Goal: Information Seeking & Learning: Find specific fact

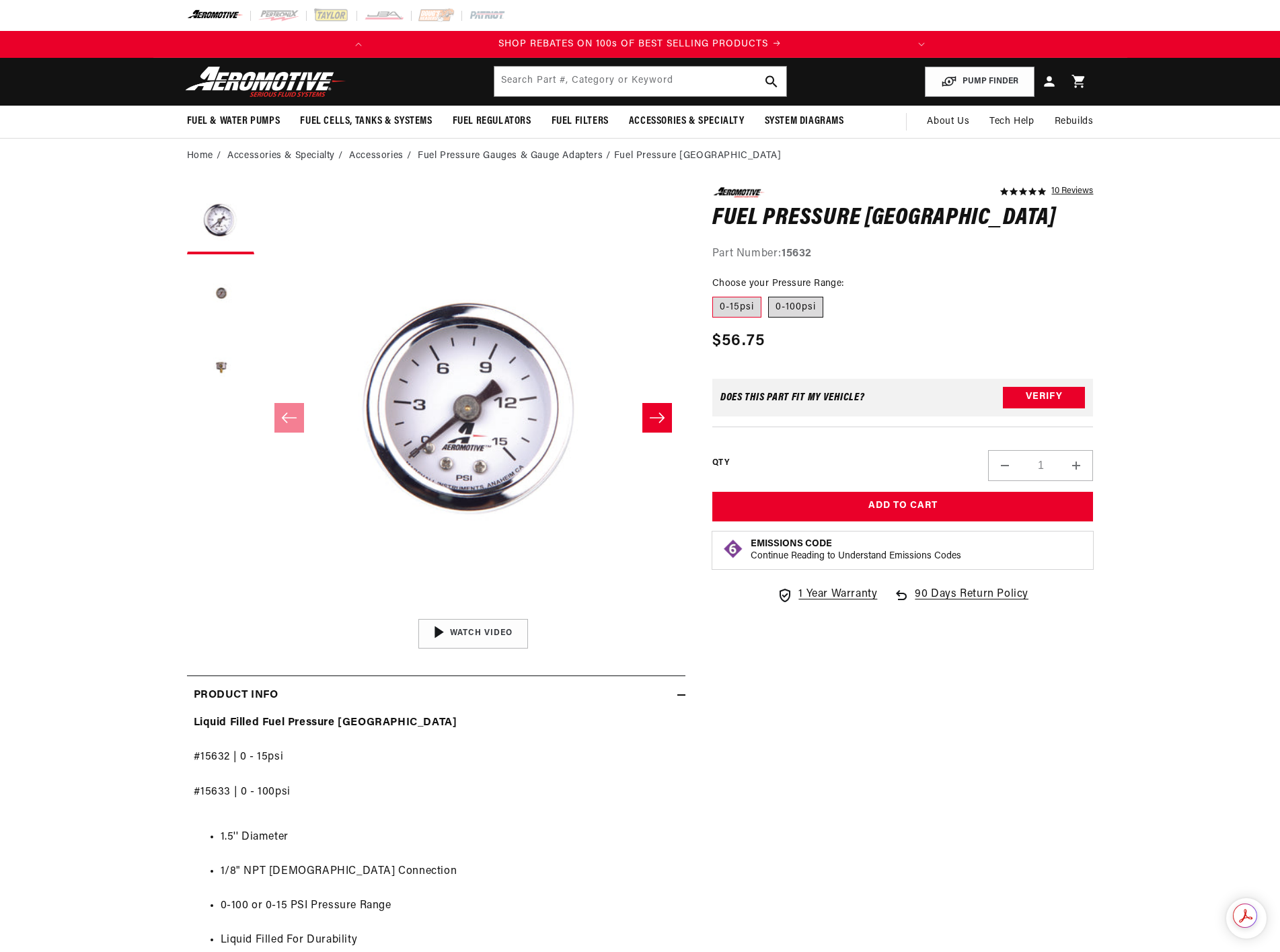
click at [798, 306] on label "0-100psi" at bounding box center [796, 307] width 55 height 21
click at [769, 295] on input "0-100psi" at bounding box center [768, 294] width 1 height 1
radio input "true"
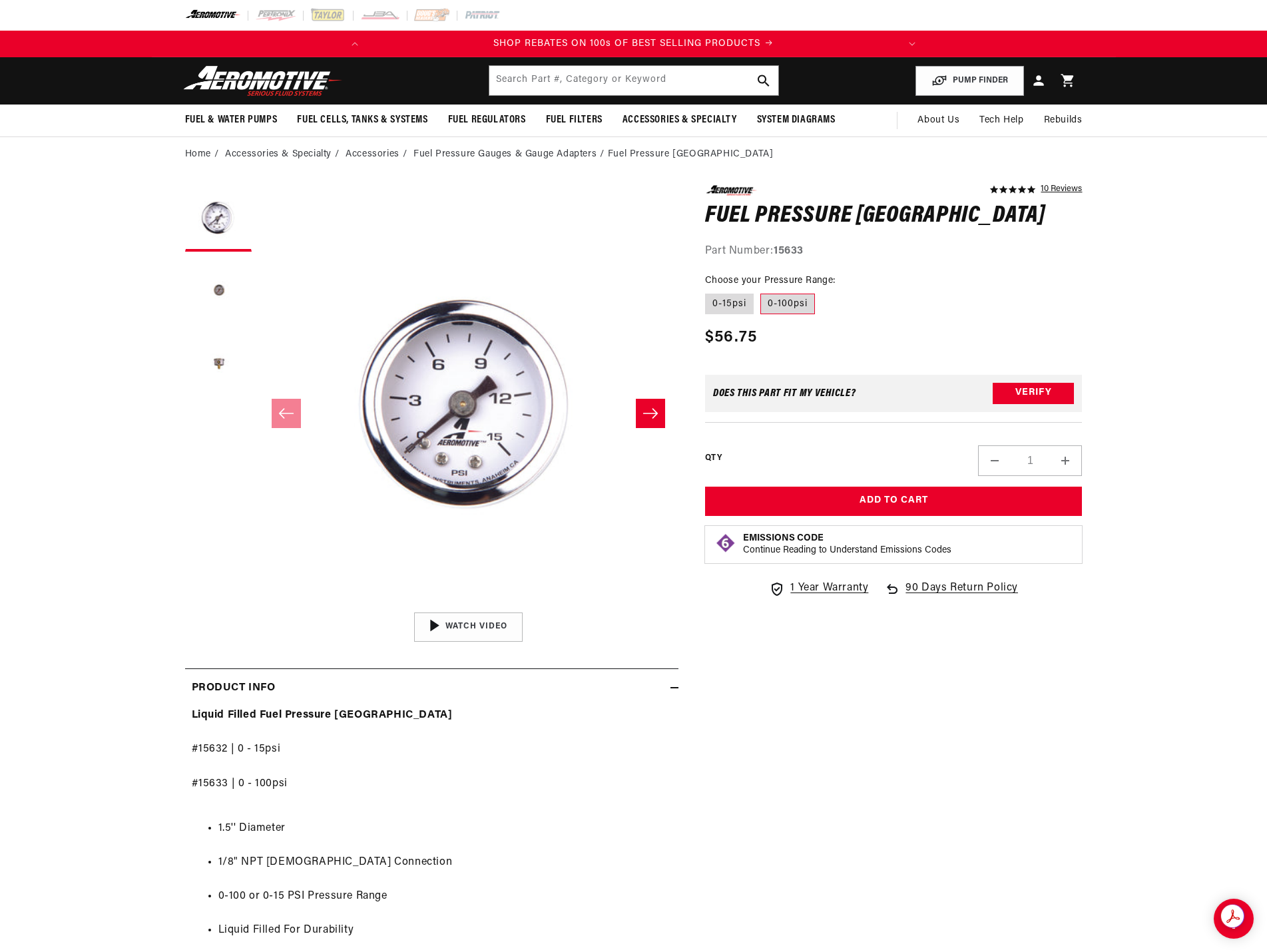
click at [799, 249] on strong "15633" at bounding box center [788, 251] width 30 height 11
click at [799, 249] on strong "15633" at bounding box center [788, 251] width 30 height 11
copy strong "15633"
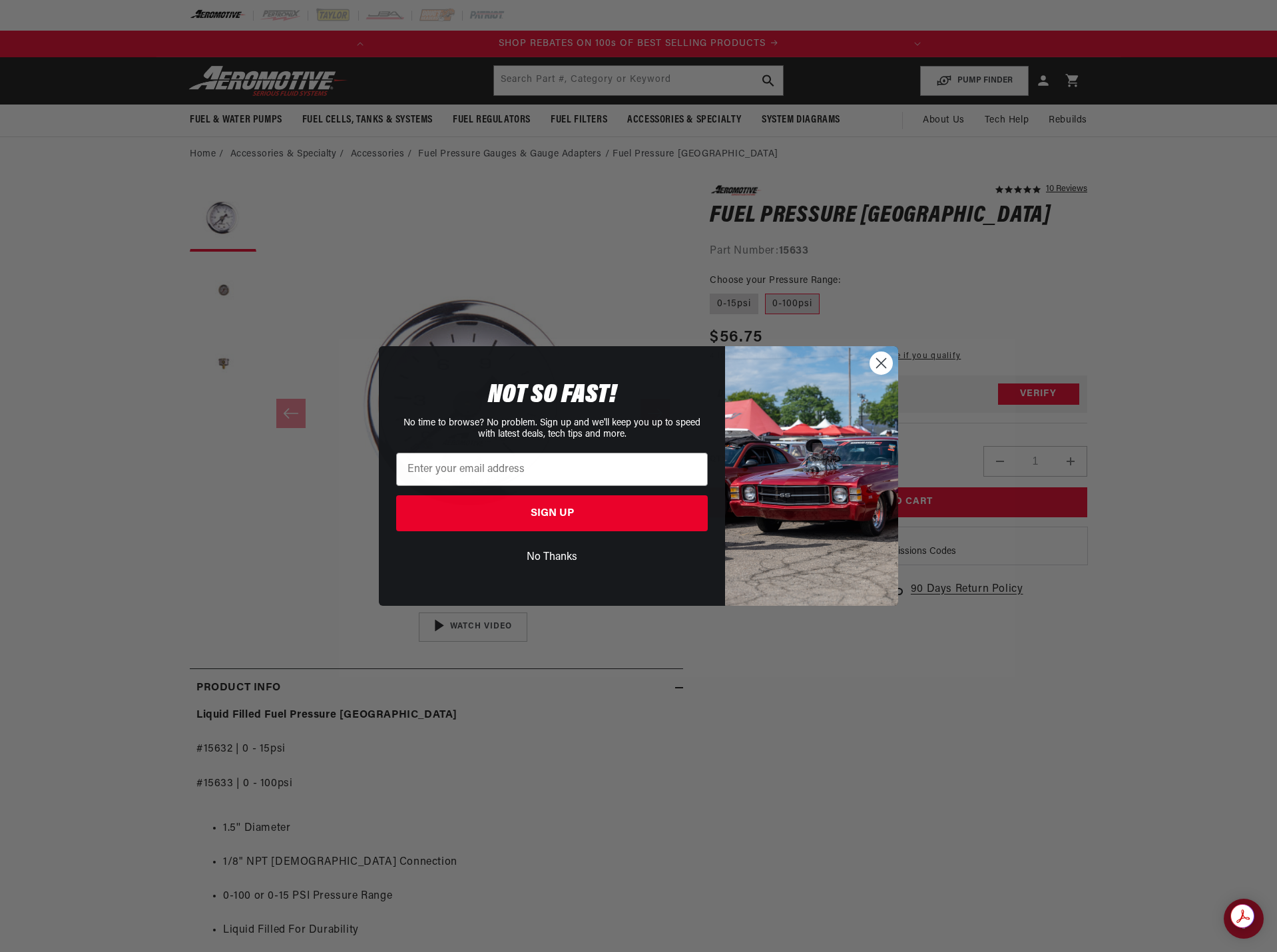
click at [886, 361] on circle "Close dialog" at bounding box center [881, 363] width 22 height 22
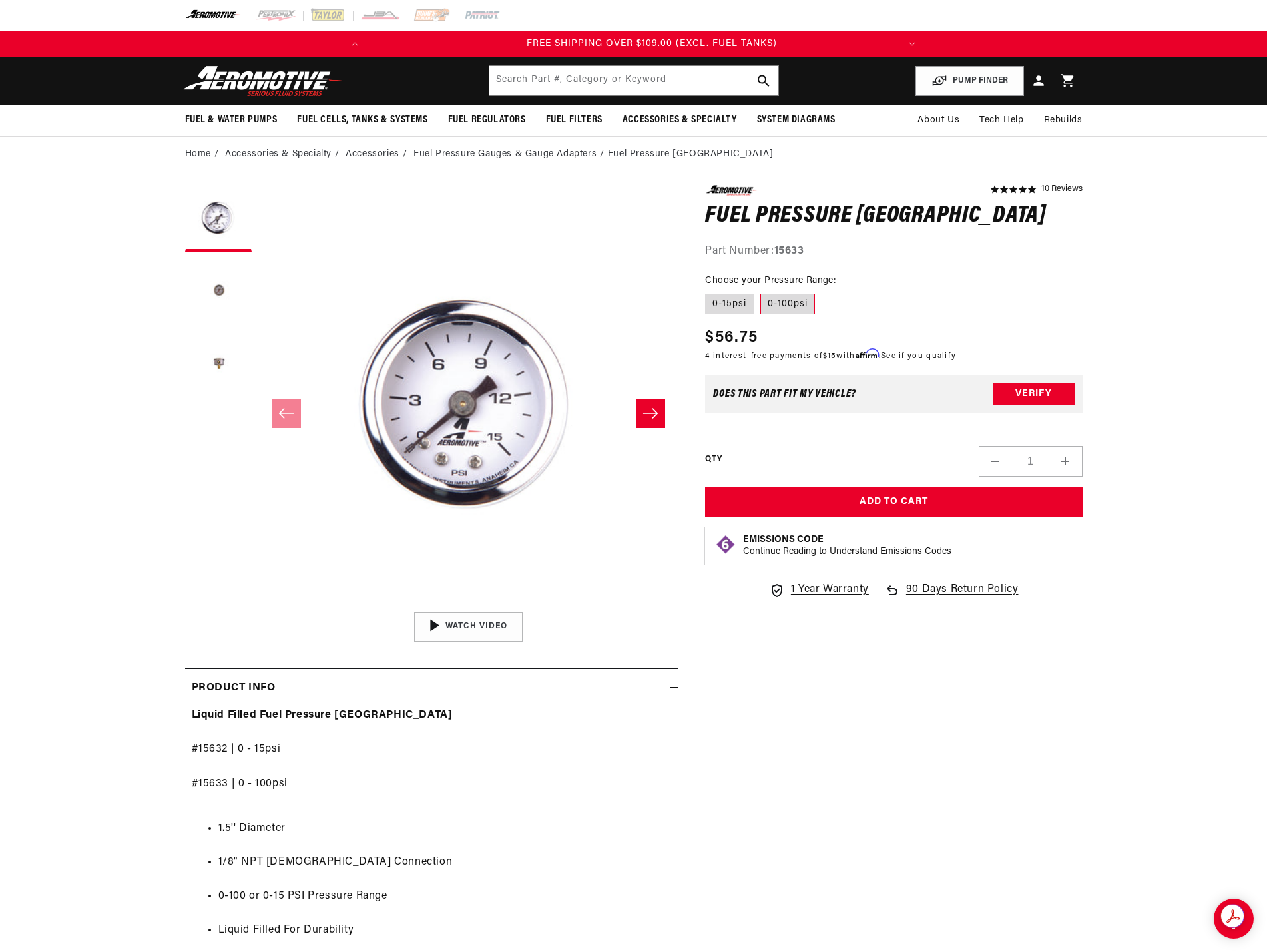
scroll to position [0, 526]
click at [799, 254] on strong "15633" at bounding box center [788, 251] width 30 height 11
copy strong "15633"
